Goal: Check status: Check status

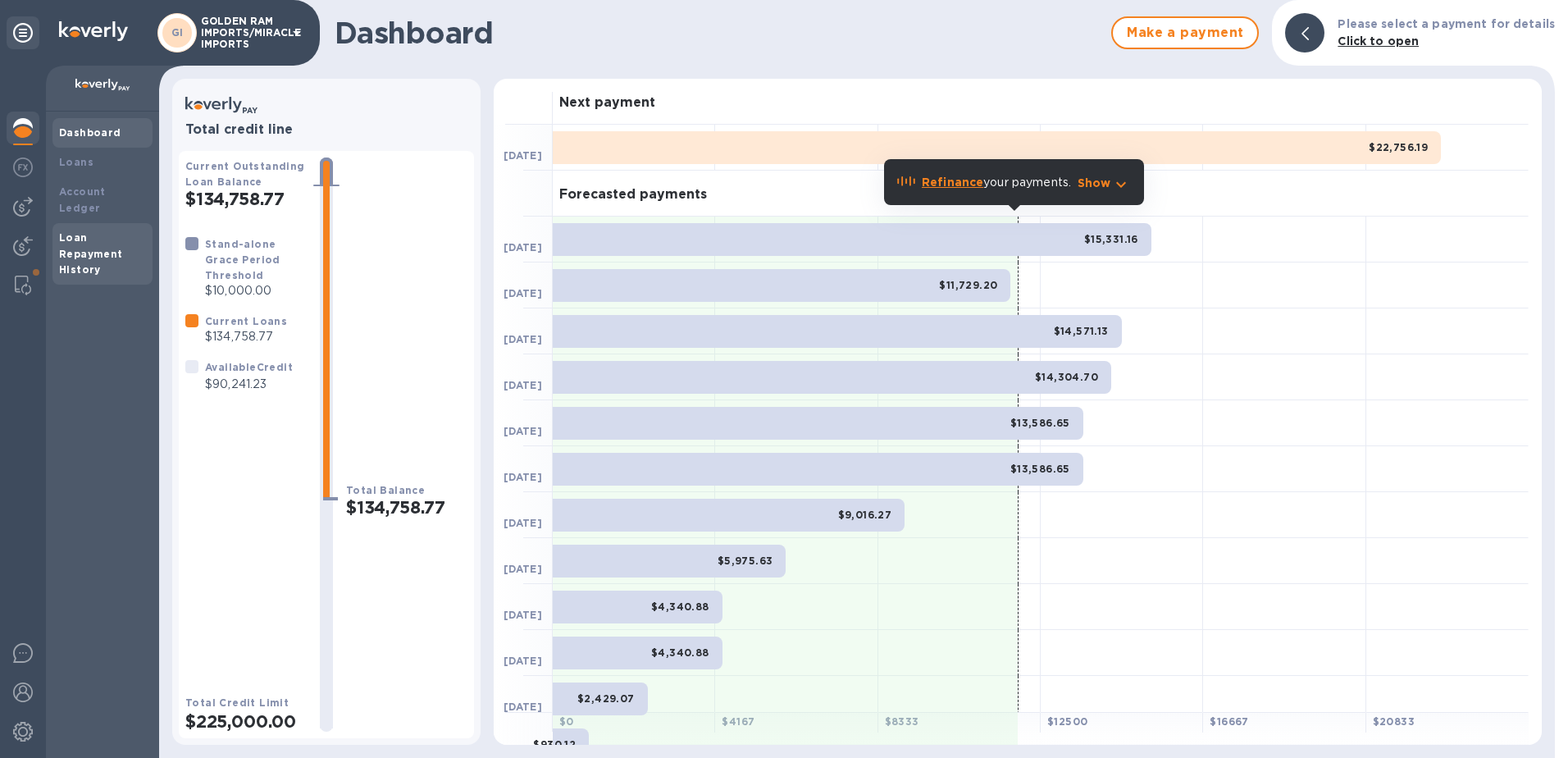
click at [90, 230] on div "Loan Repayment History" at bounding box center [103, 255] width 87 height 50
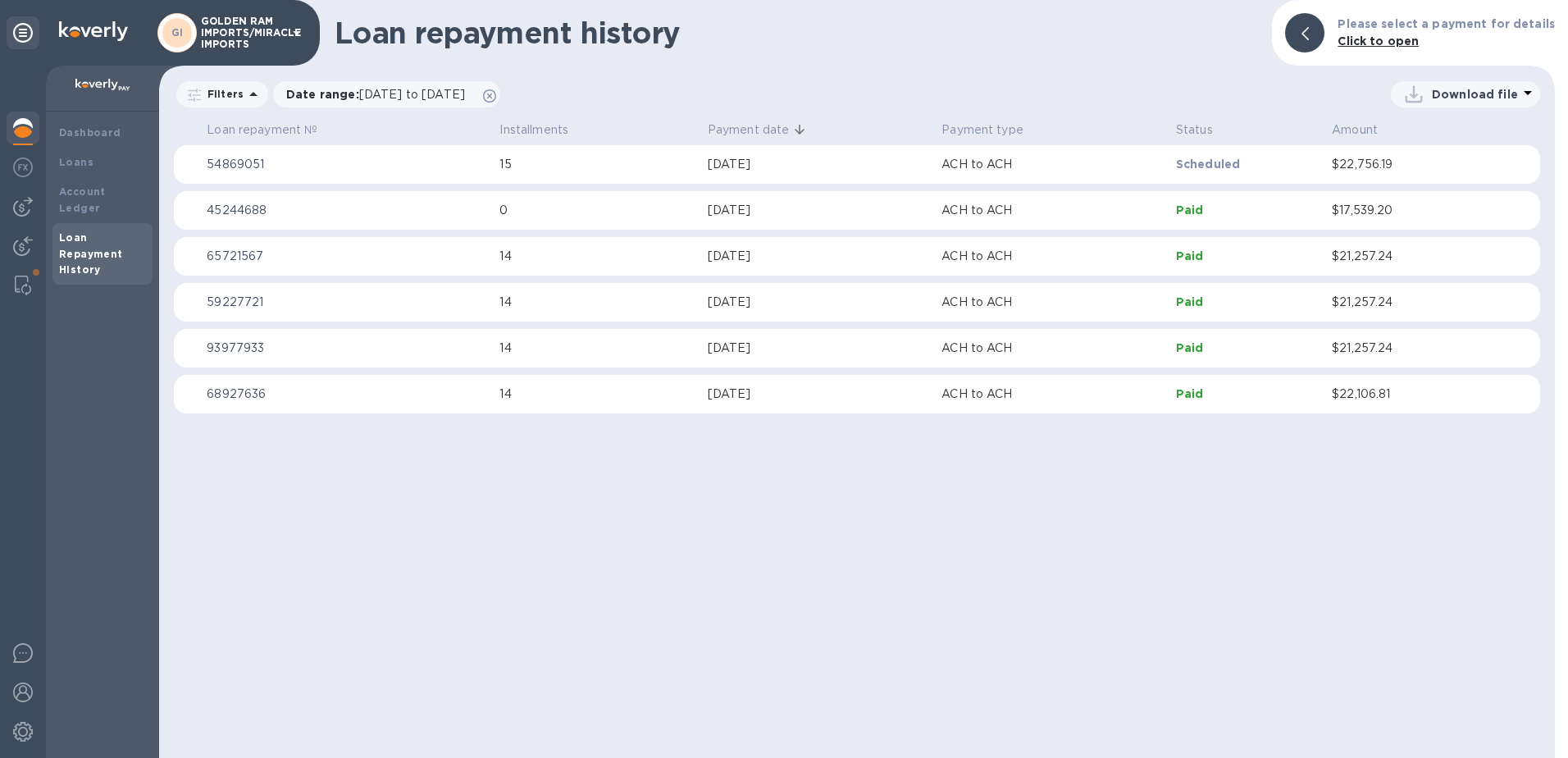
click at [1376, 211] on p "$17,539.20" at bounding box center [1406, 210] width 149 height 17
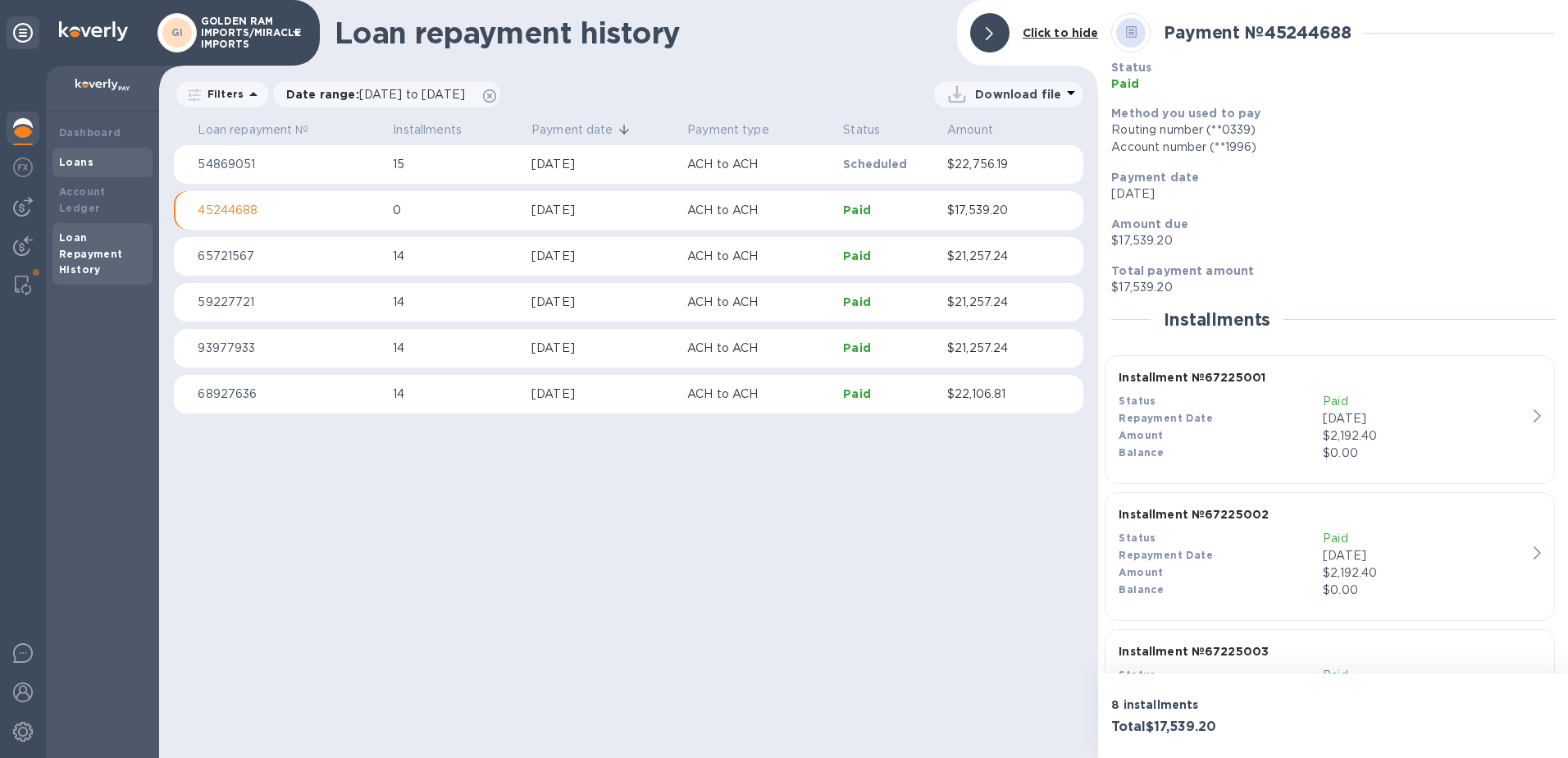
click at [67, 159] on b "Loans" at bounding box center [76, 162] width 34 height 12
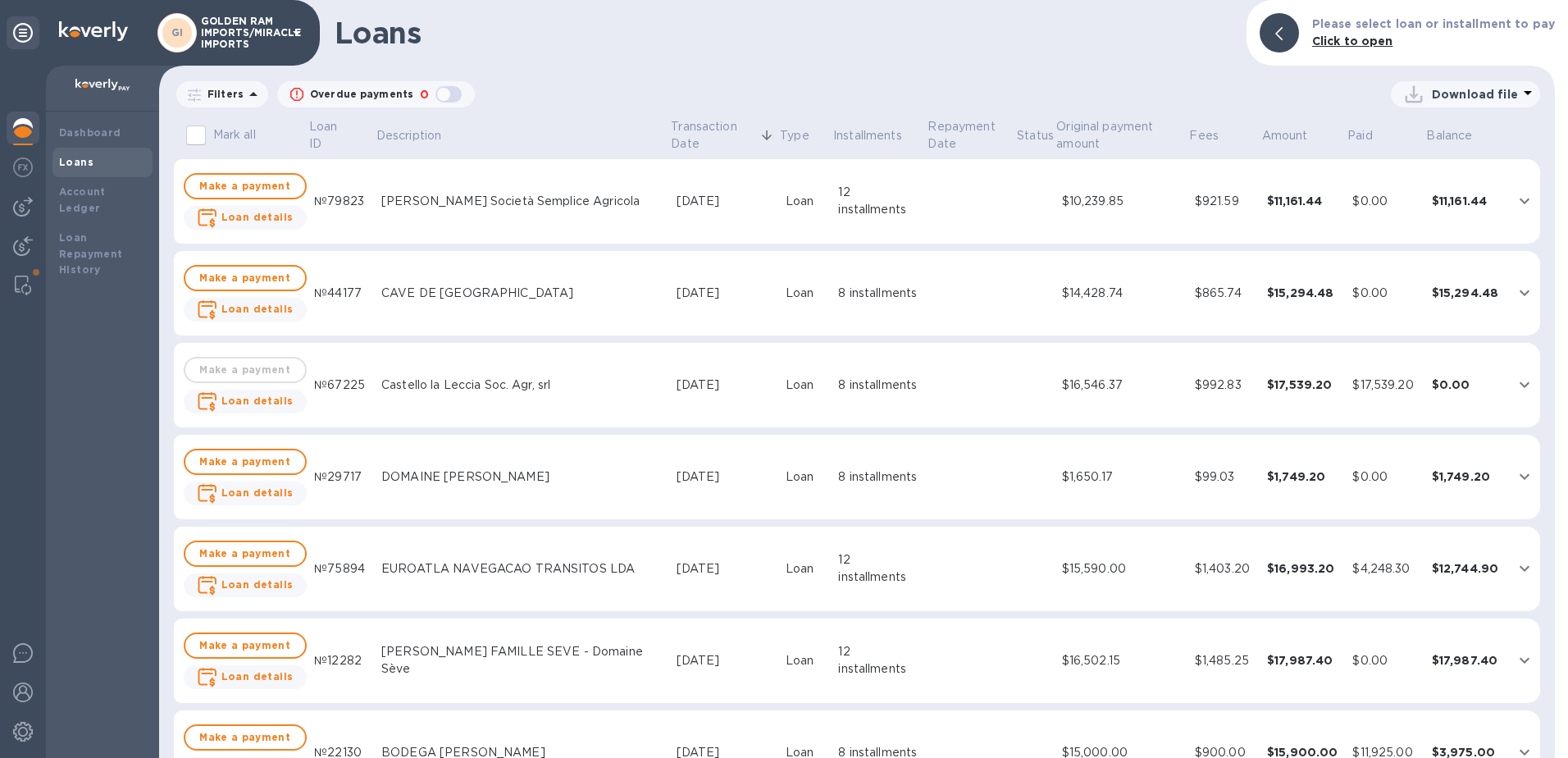
drag, startPoint x: 1550, startPoint y: 129, endPoint x: 1544, endPoint y: 172, distance: 43.4
click at [1544, 172] on div "Mark all Loan ID Description Transaction Date Type Installments Repayment Date …" at bounding box center [857, 437] width 1403 height 648
click at [23, 137] on img at bounding box center [23, 128] width 19 height 19
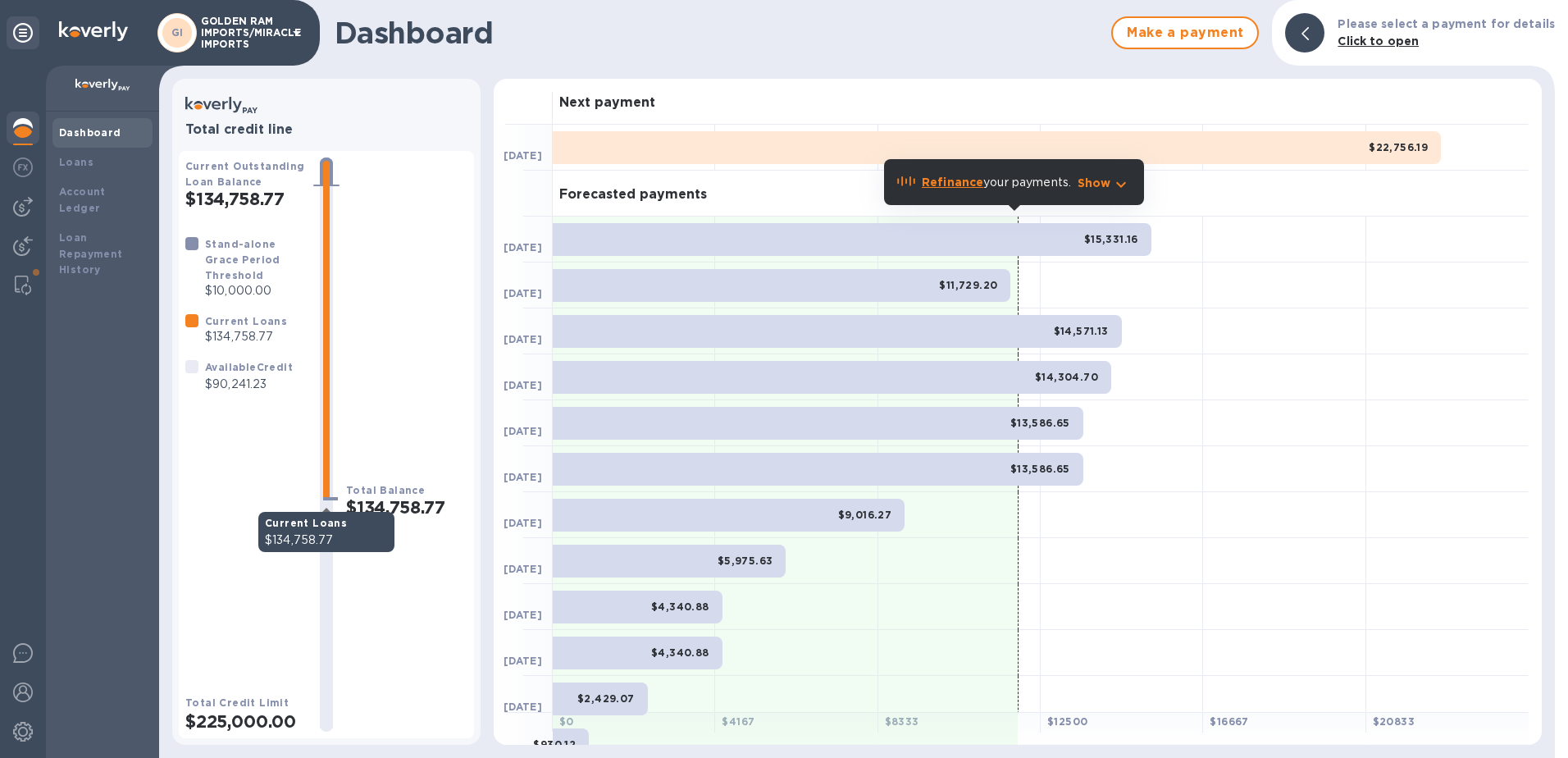
click at [328, 264] on div at bounding box center [325, 331] width 6 height 340
click at [1113, 182] on icon "button" at bounding box center [1121, 185] width 19 height 19
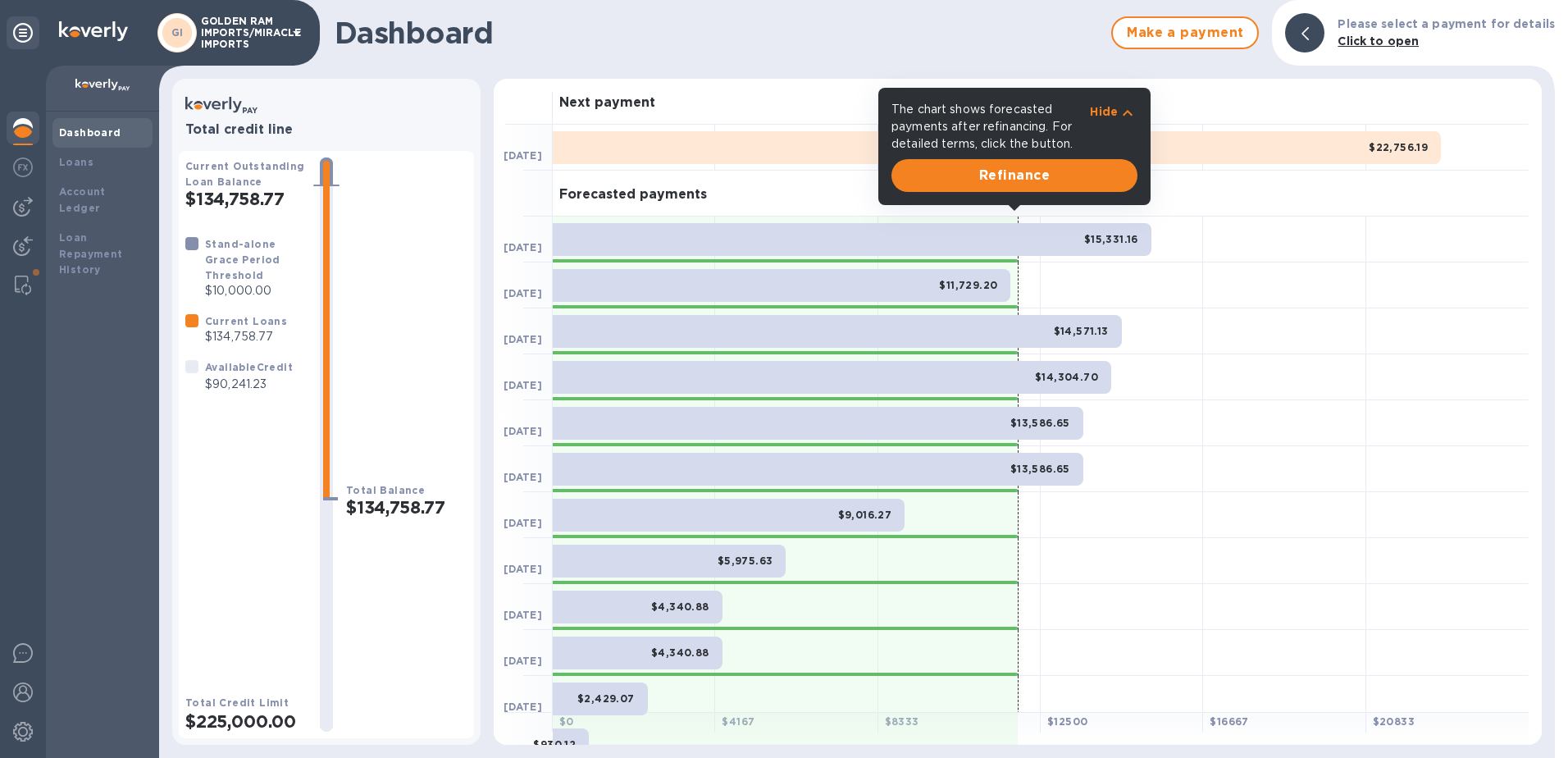
click at [711, 53] on div "Dashboard Make a payment Please select a payment for details Click to open" at bounding box center [857, 33] width 1396 height 65
click at [65, 136] on b "Dashboard" at bounding box center [90, 133] width 62 height 12
click at [22, 31] on icon at bounding box center [23, 33] width 19 height 19
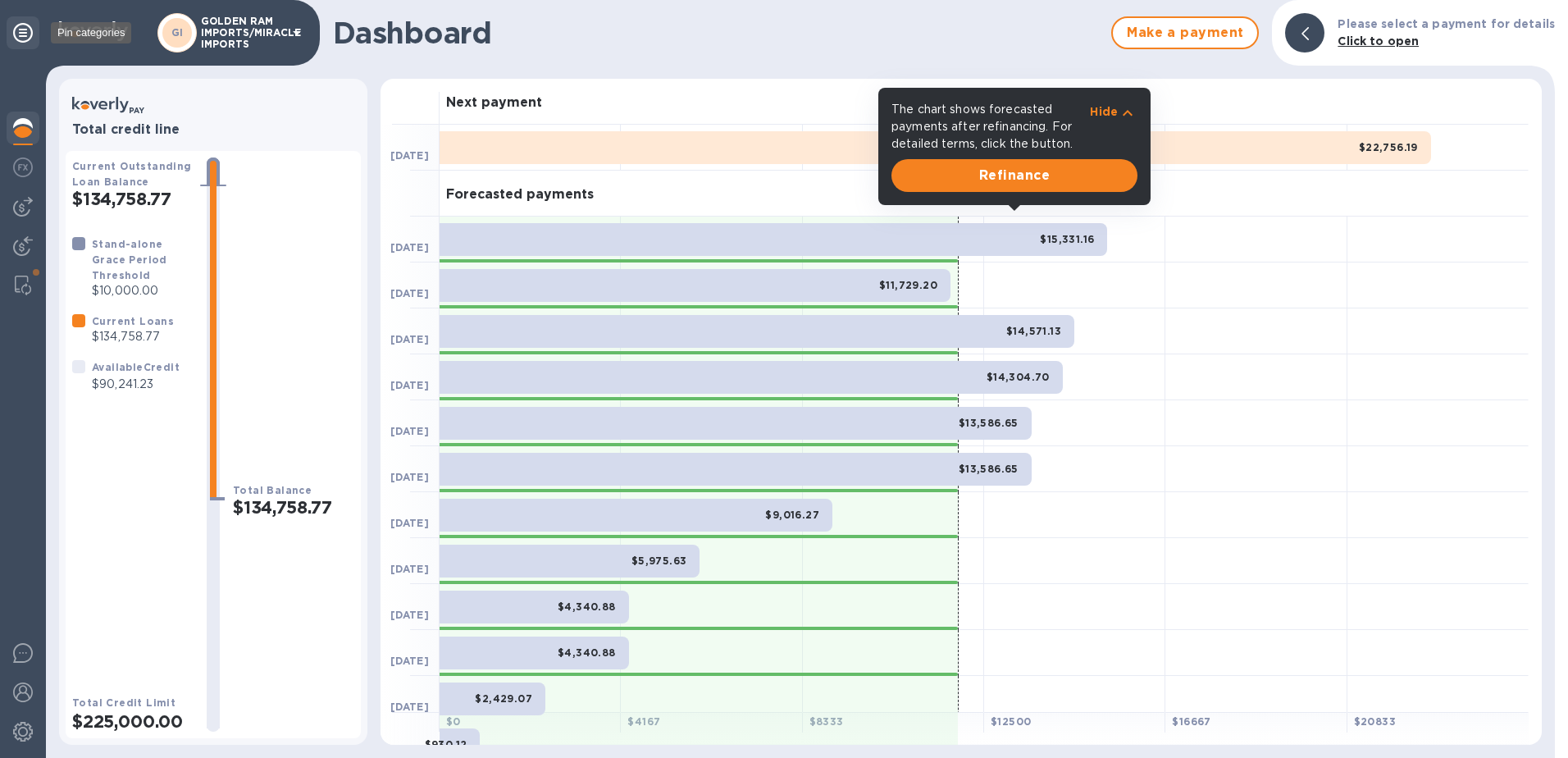
click at [23, 30] on icon at bounding box center [23, 33] width 19 height 19
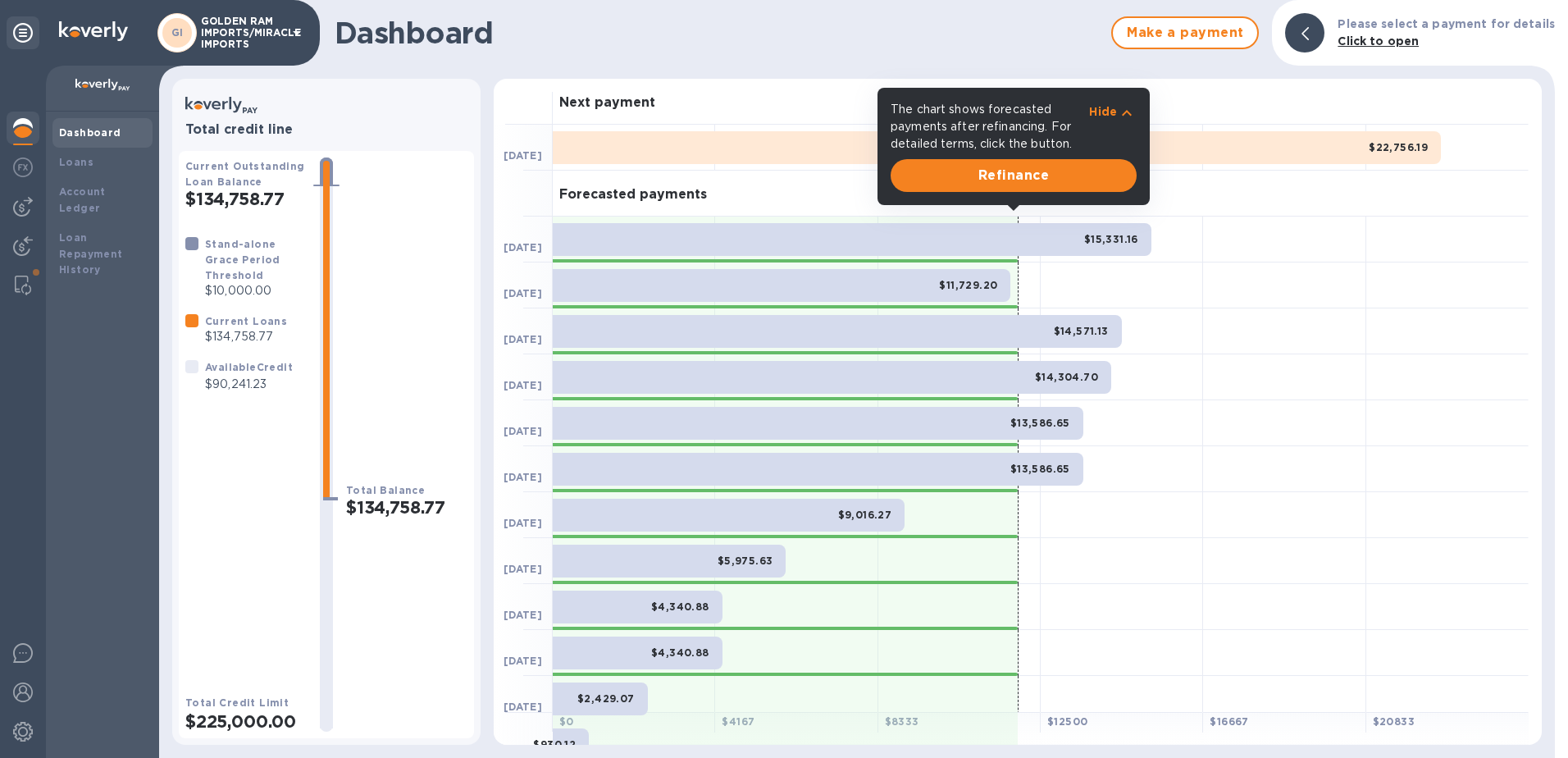
scroll to position [136, 0]
